Goal: Transaction & Acquisition: Purchase product/service

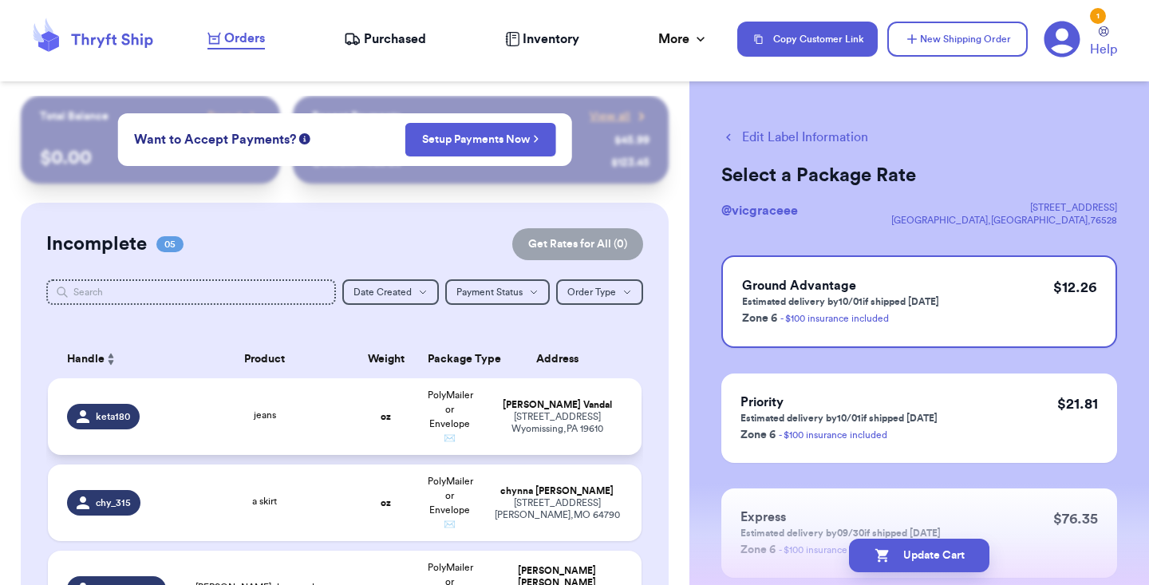
scroll to position [95, 0]
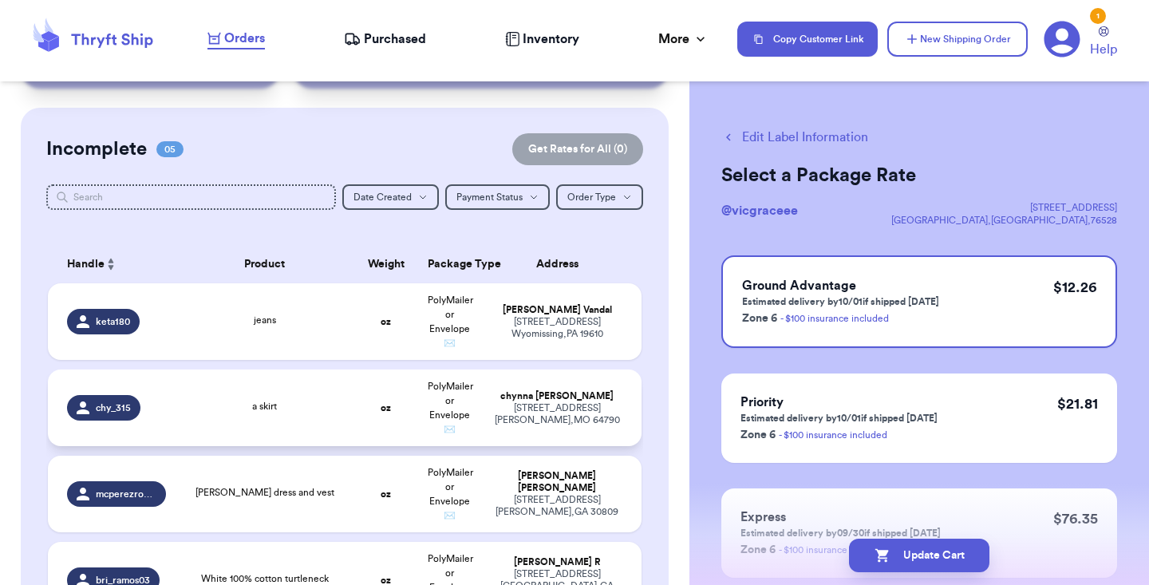
click at [277, 407] on td "a skirt" at bounding box center [265, 407] width 179 height 77
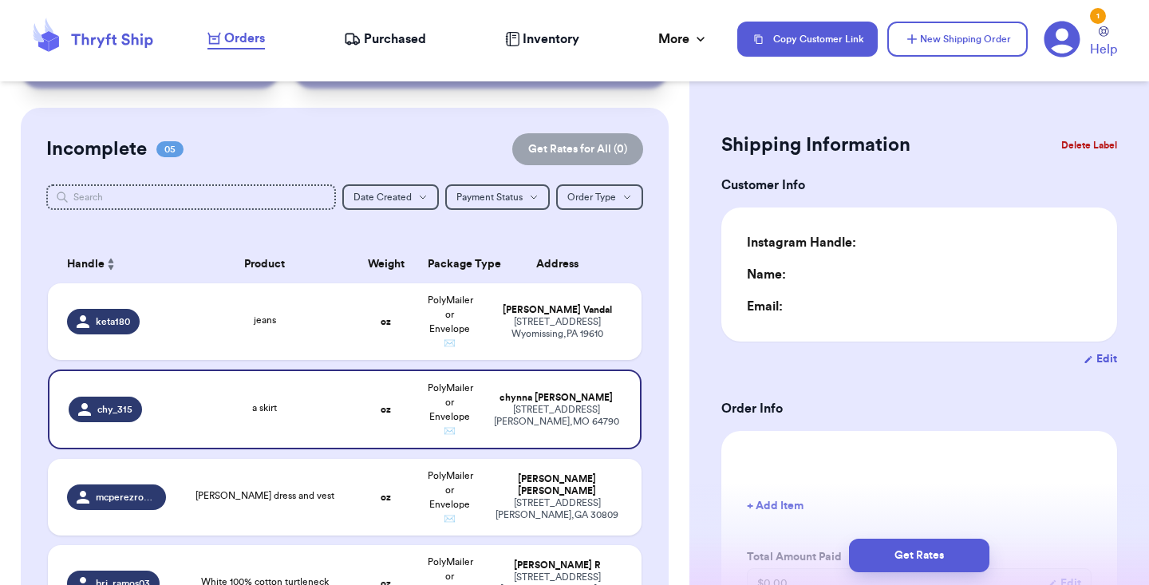
type input "0"
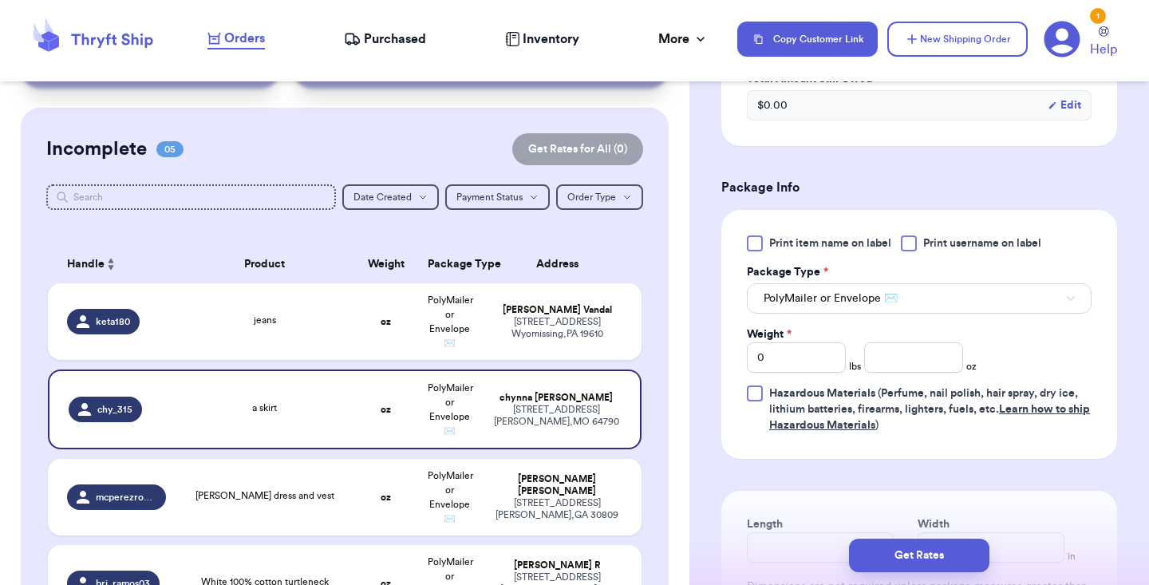
scroll to position [594, 0]
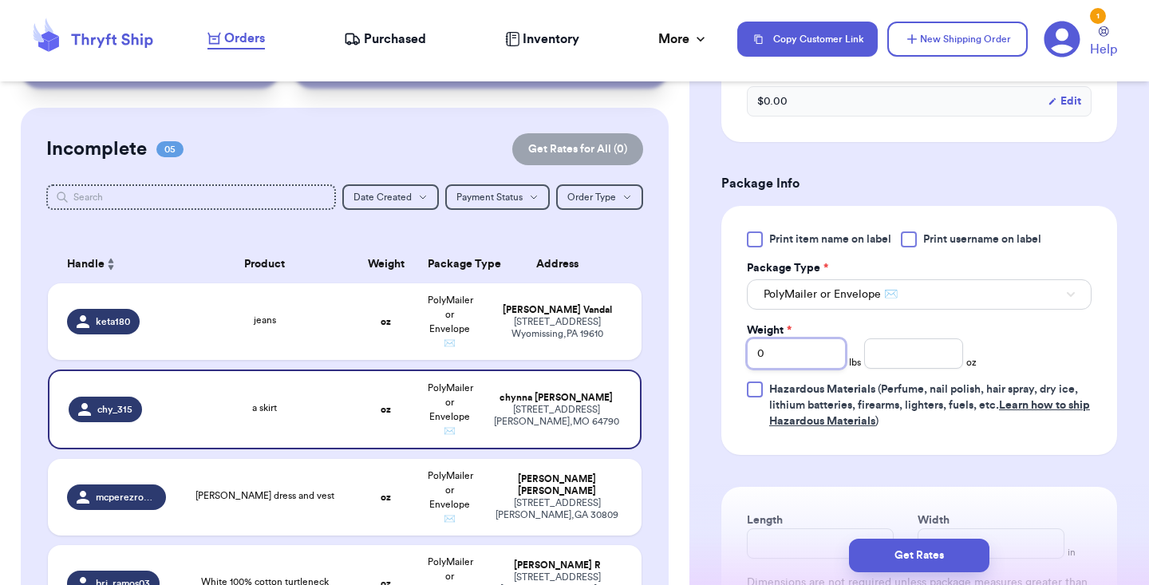
click at [805, 356] on input "0" at bounding box center [796, 353] width 99 height 30
click at [916, 360] on input "number" at bounding box center [913, 353] width 99 height 30
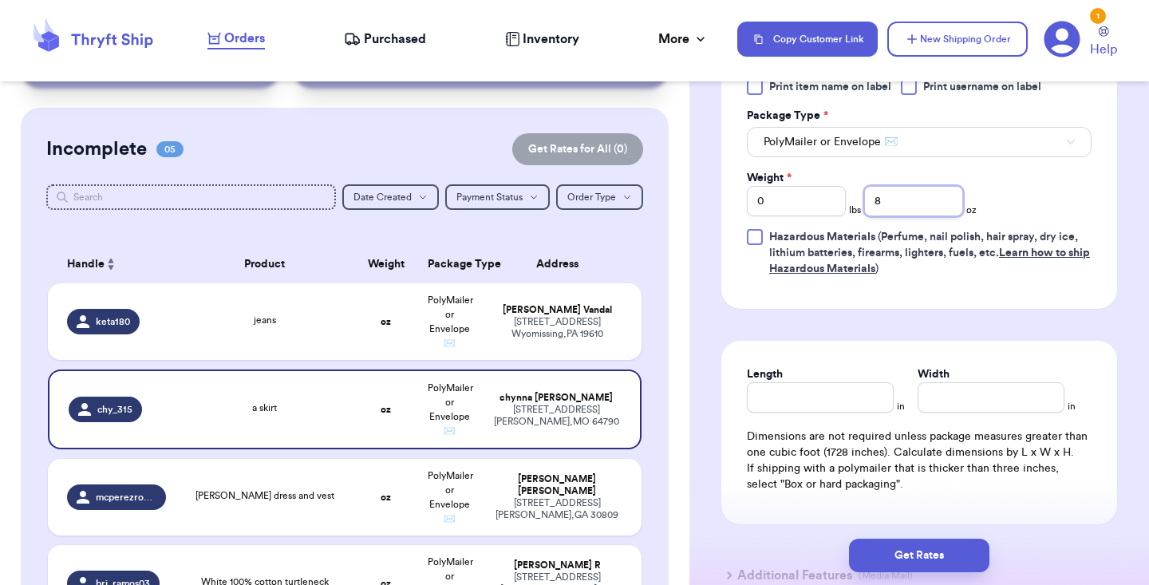
scroll to position [782, 0]
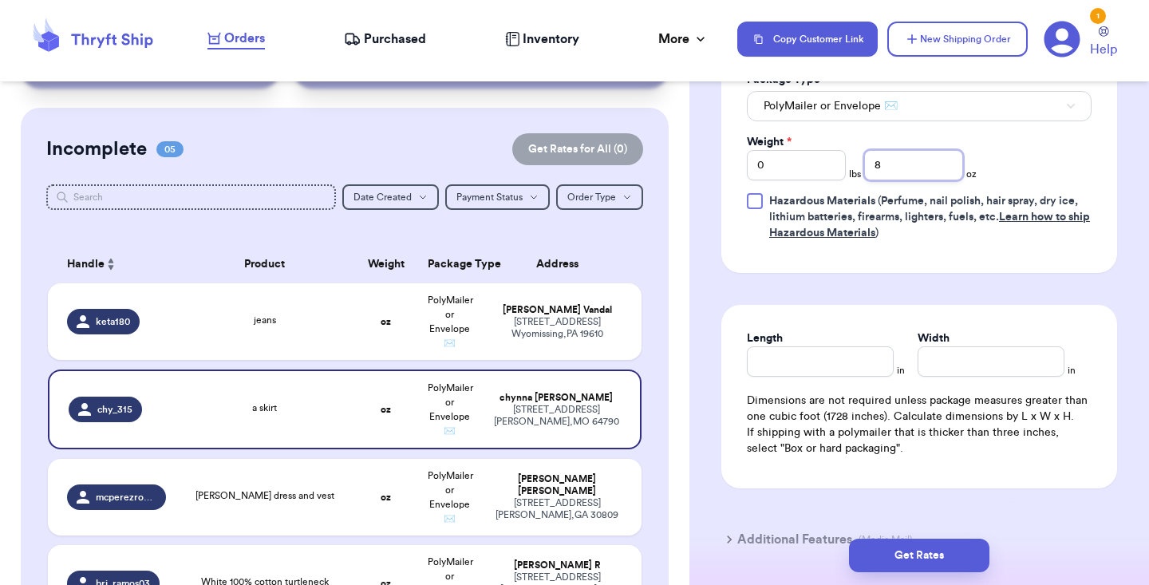
type input "8"
click at [820, 365] on input "Length" at bounding box center [820, 361] width 147 height 30
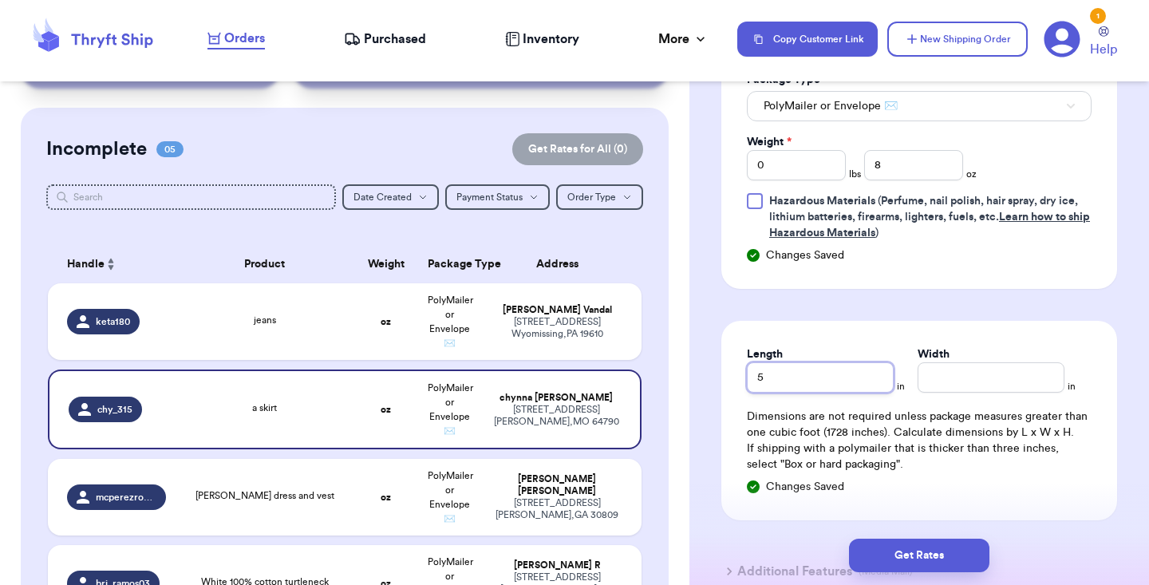
type input "5"
click at [929, 377] on input "Width" at bounding box center [991, 377] width 147 height 30
type input "7"
click at [287, 329] on div "jeans" at bounding box center [265, 322] width 160 height 18
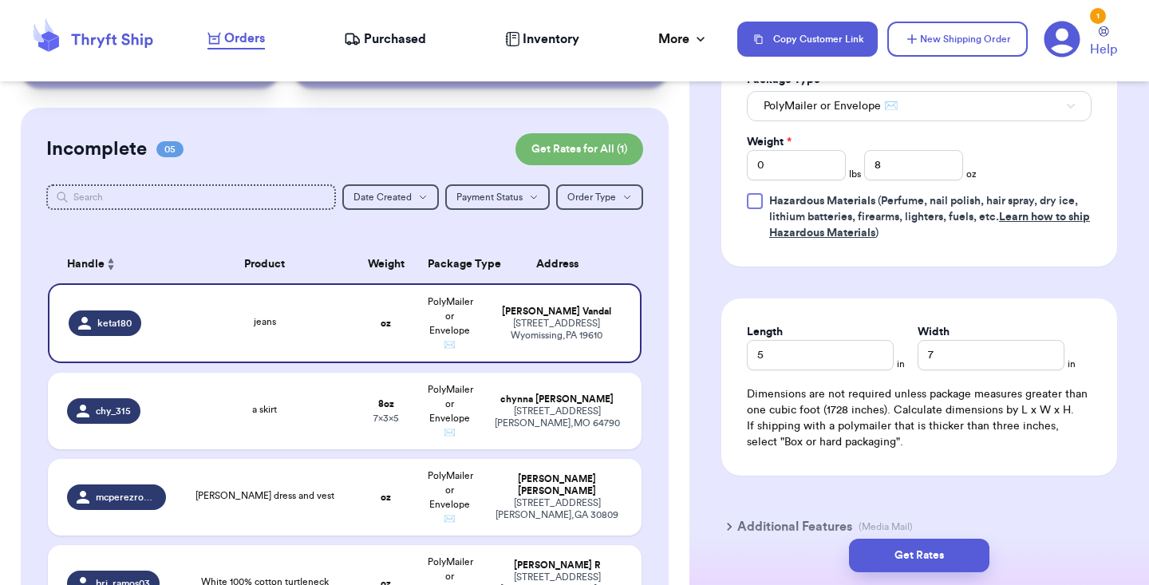
type input "jeans"
click at [815, 172] on input "0" at bounding box center [796, 165] width 99 height 30
type input "1"
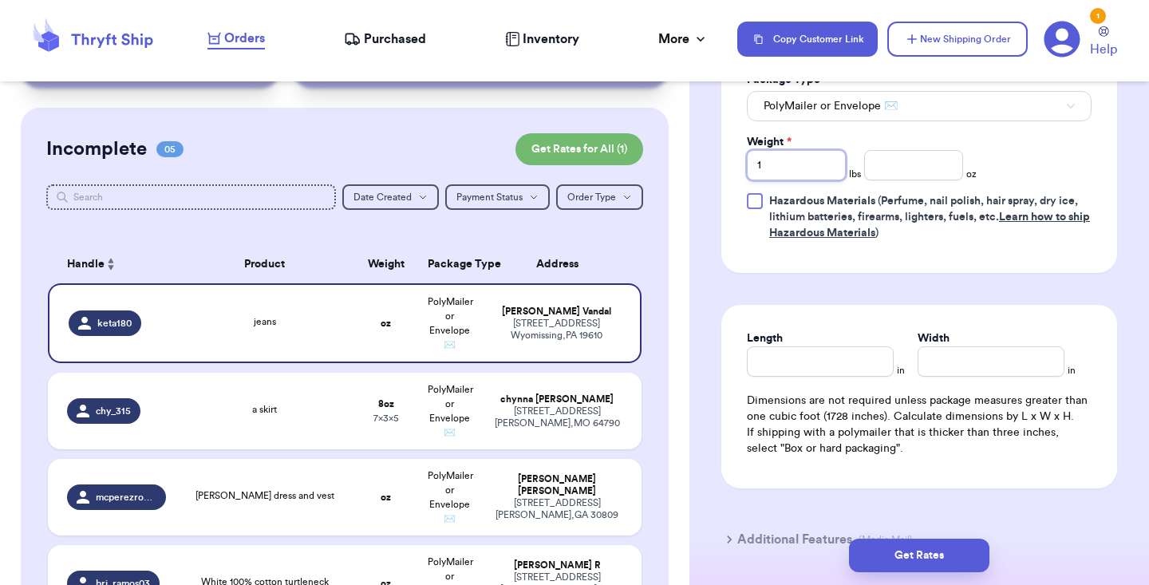
type input "1"
click at [906, 168] on input "number" at bounding box center [913, 165] width 99 height 30
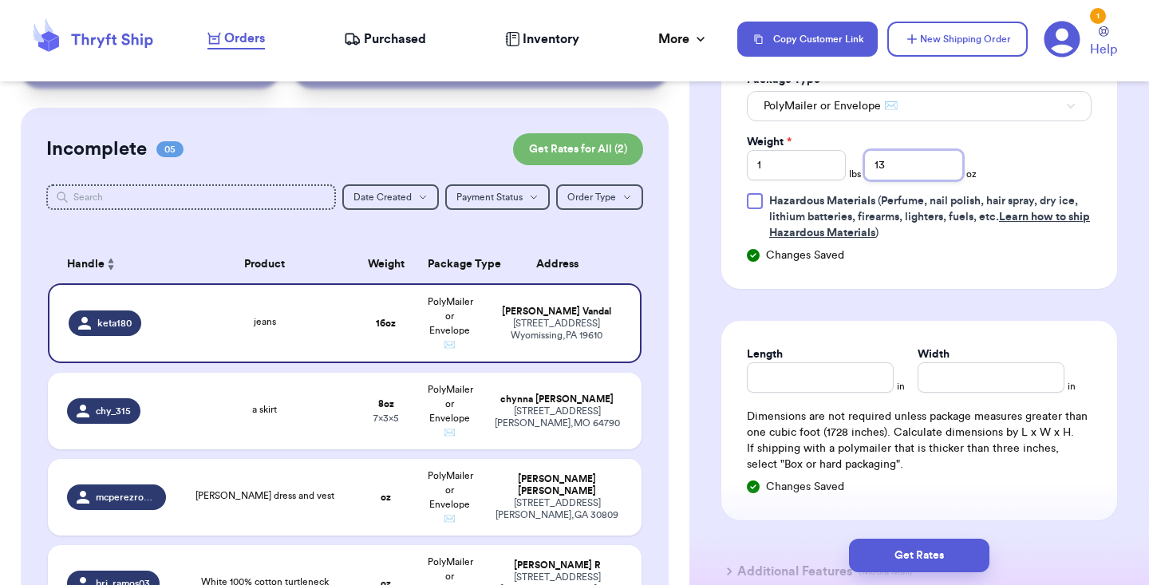
type input "13"
click at [811, 391] on input "Length" at bounding box center [820, 377] width 147 height 30
type input "12"
click at [985, 393] on input "Width *" at bounding box center [991, 377] width 147 height 30
type input "15"
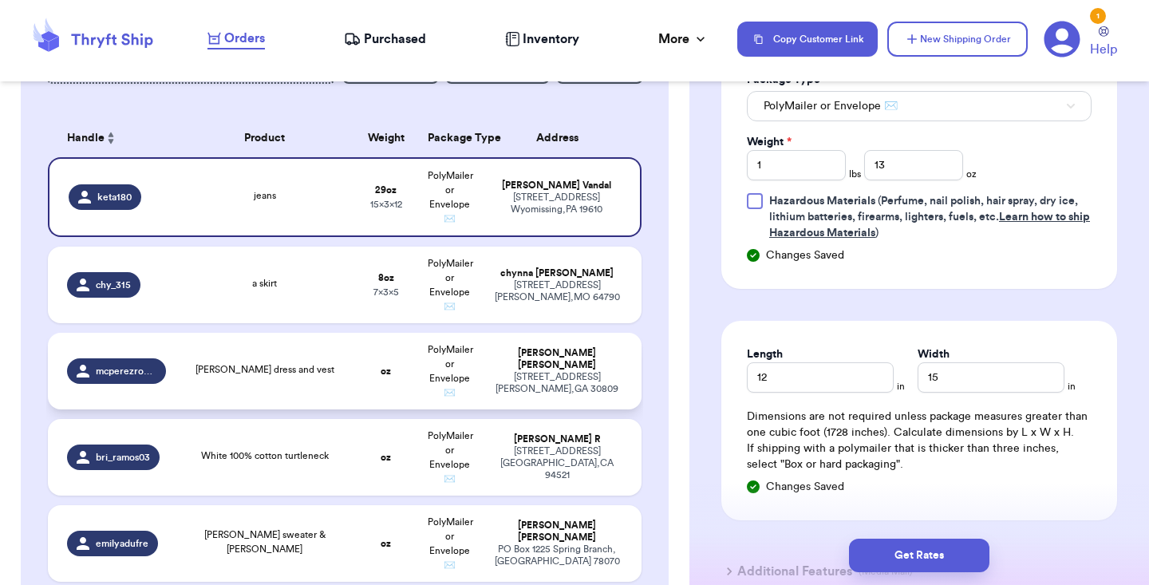
scroll to position [123, 0]
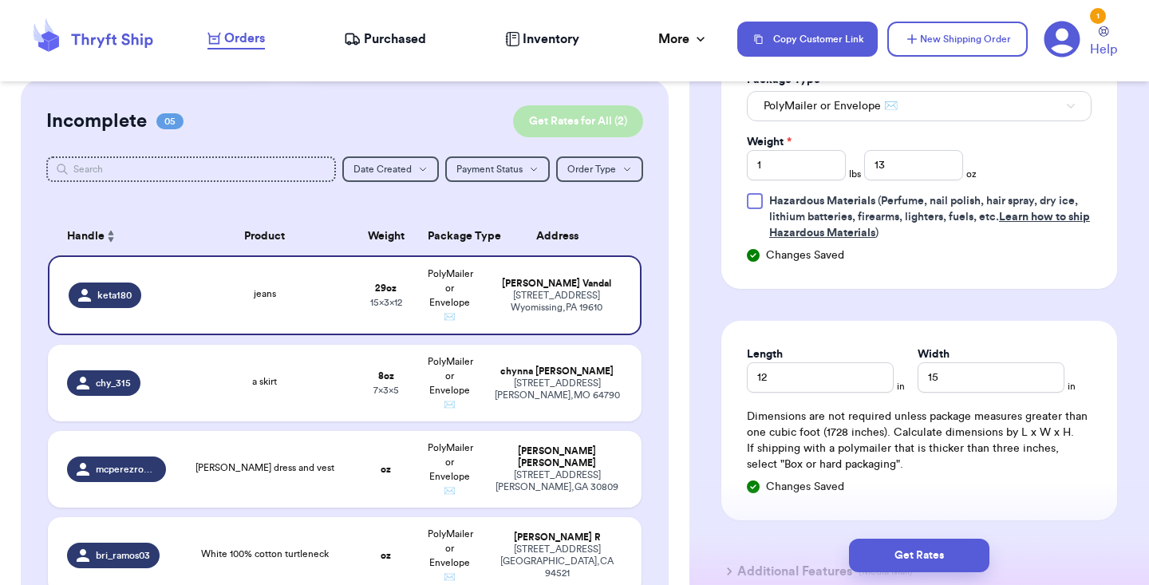
click at [580, 118] on button "Get Rates for All ( 2 )" at bounding box center [578, 121] width 130 height 32
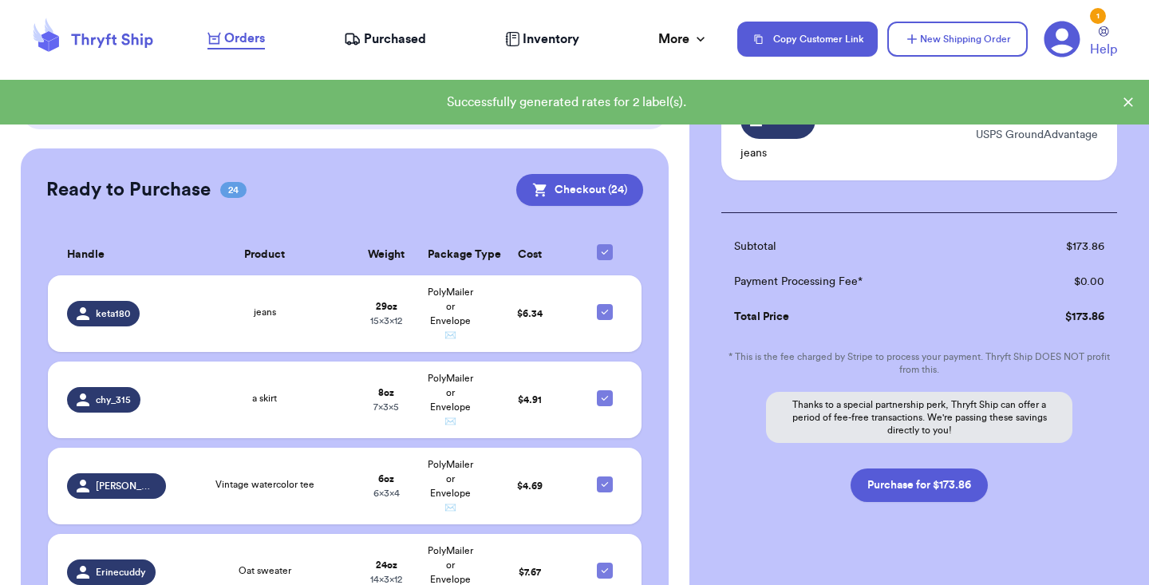
scroll to position [0, 0]
click at [906, 469] on button "Purchase for $173.86" at bounding box center [919, 485] width 137 height 34
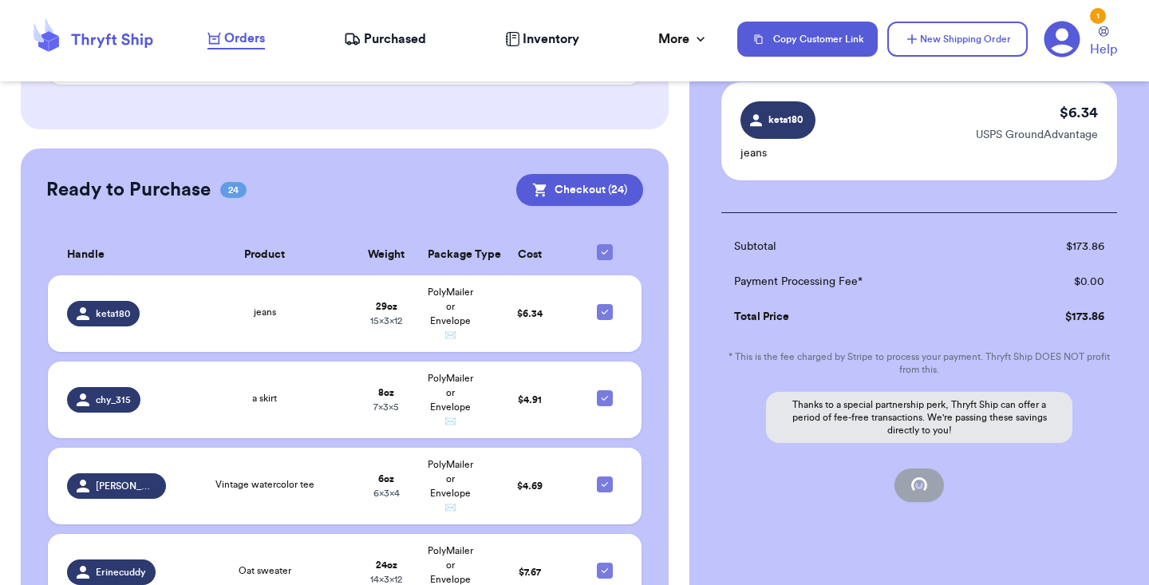
checkbox input "true"
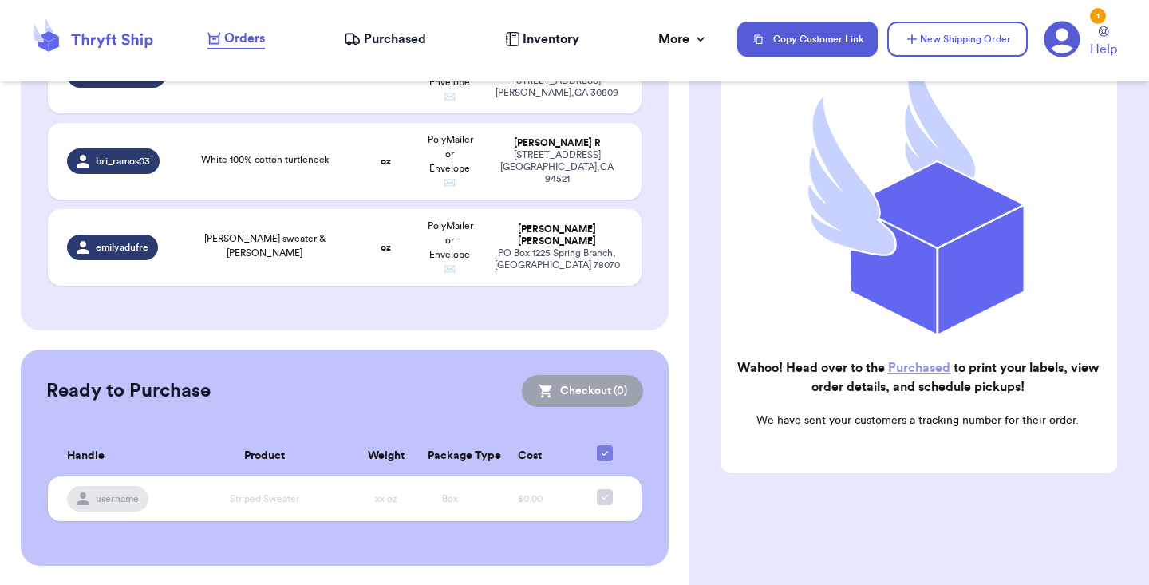
scroll to position [341, 0]
click at [410, 45] on span "Purchased" at bounding box center [395, 39] width 62 height 19
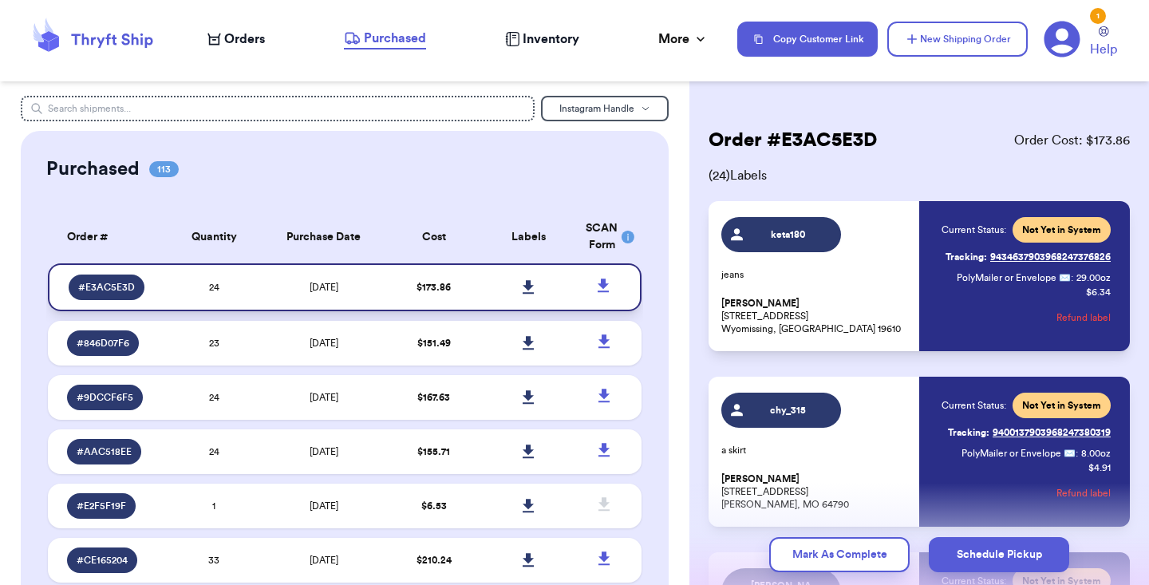
click at [530, 294] on icon at bounding box center [528, 287] width 11 height 14
